Goal: Transaction & Acquisition: Book appointment/travel/reservation

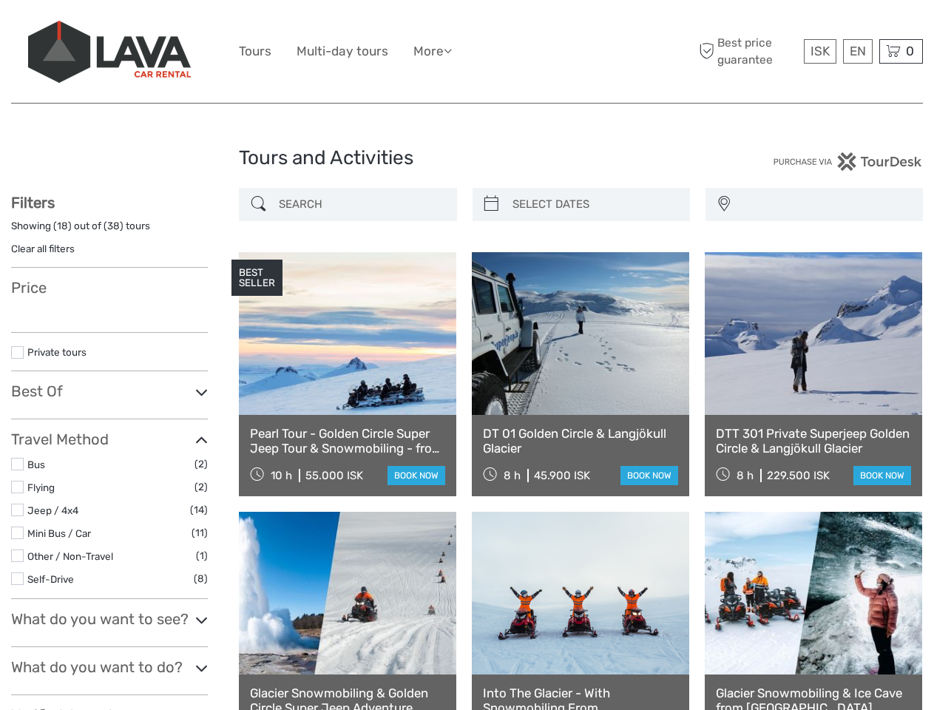
select select
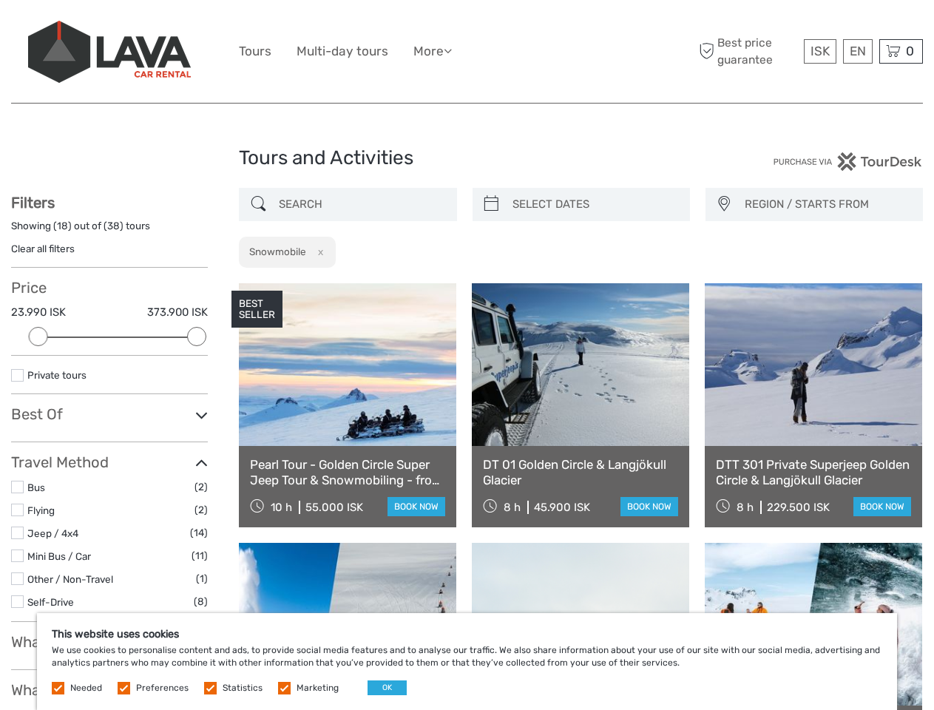
click at [467, 52] on ul "Tours Multi-day tours More Food & drink Travel Articles Back to [GEOGRAPHIC_DAT…" at bounding box center [356, 51] width 235 height 21
click at [434, 51] on link "More" at bounding box center [432, 51] width 38 height 21
click at [452, 50] on icon at bounding box center [448, 50] width 8 height 13
click at [819, 51] on span "ISK" at bounding box center [819, 51] width 19 height 15
click at [857, 51] on div "EN English Español Deutsch" at bounding box center [858, 51] width 30 height 24
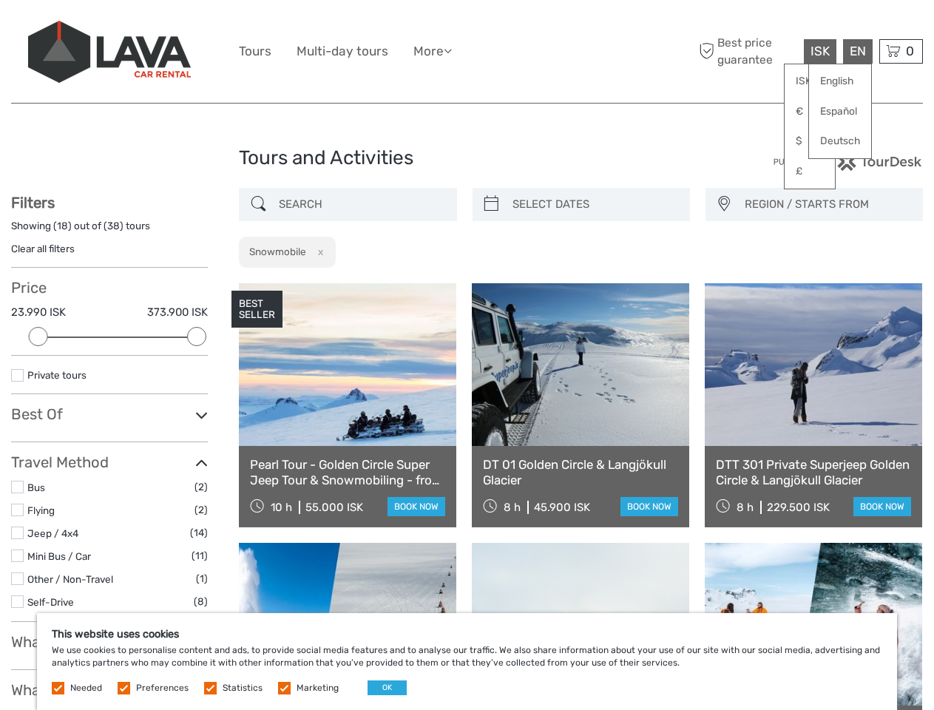
click at [901, 51] on div "0 Items Total 0 ISK Checkout The shopping cart is empty." at bounding box center [901, 51] width 44 height 24
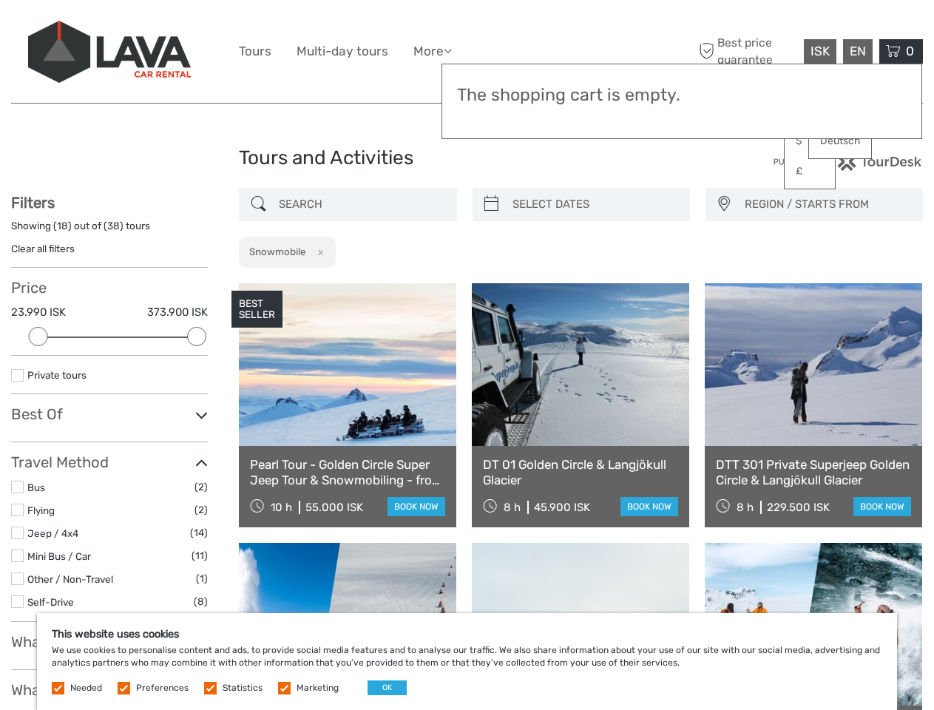
click at [38, 336] on div at bounding box center [38, 336] width 19 height 19
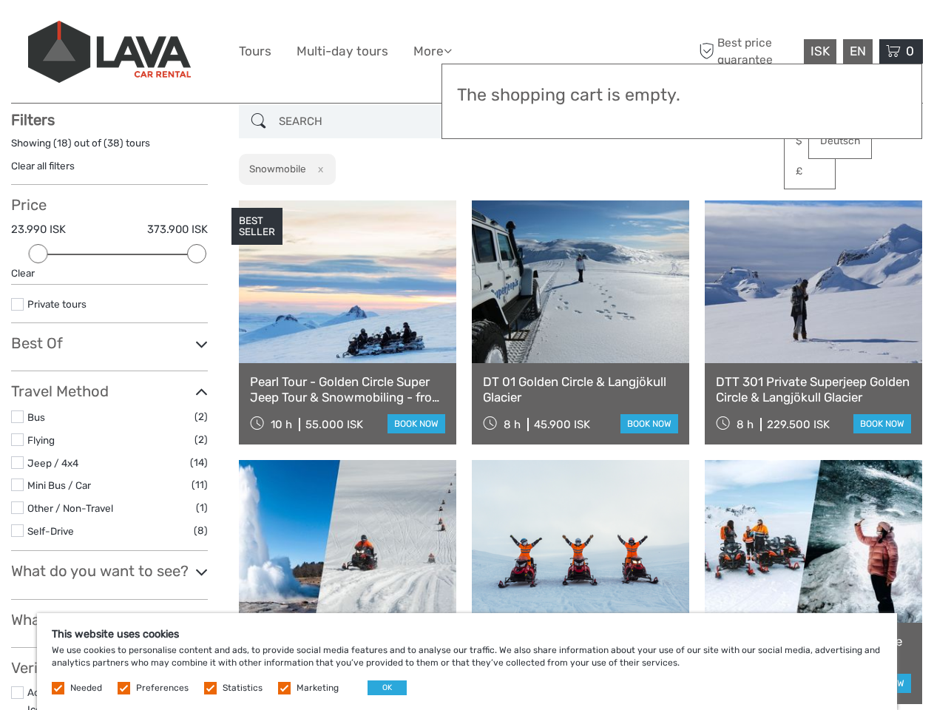
click at [197, 336] on icon at bounding box center [201, 344] width 13 height 20
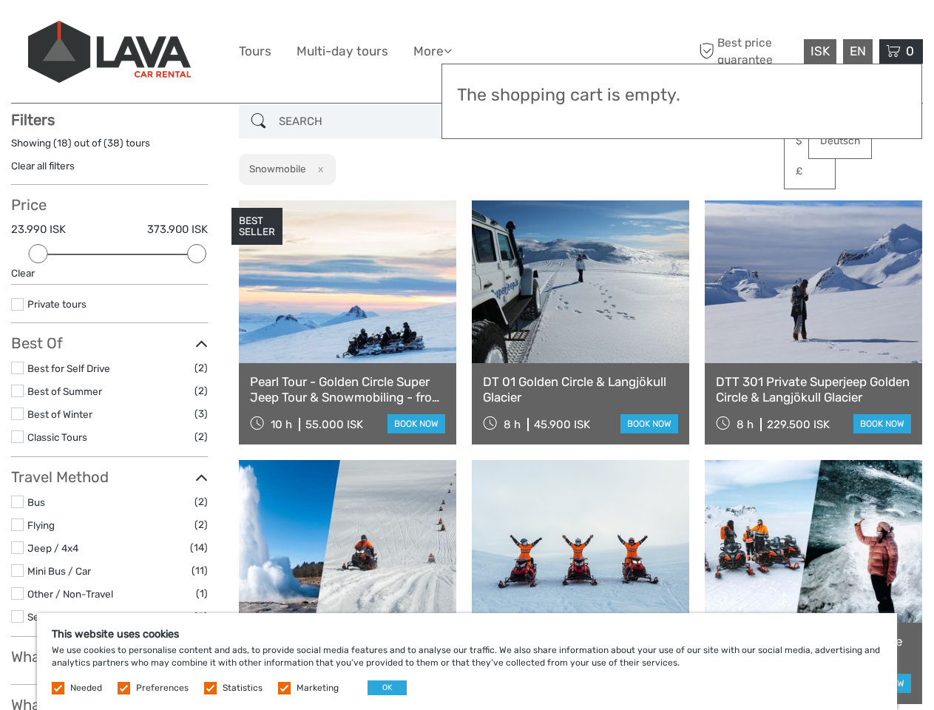
scroll to position [84, 0]
click at [491, 204] on link at bounding box center [580, 281] width 217 height 163
click at [594, 204] on link at bounding box center [580, 281] width 217 height 163
